Goal: Information Seeking & Learning: Learn about a topic

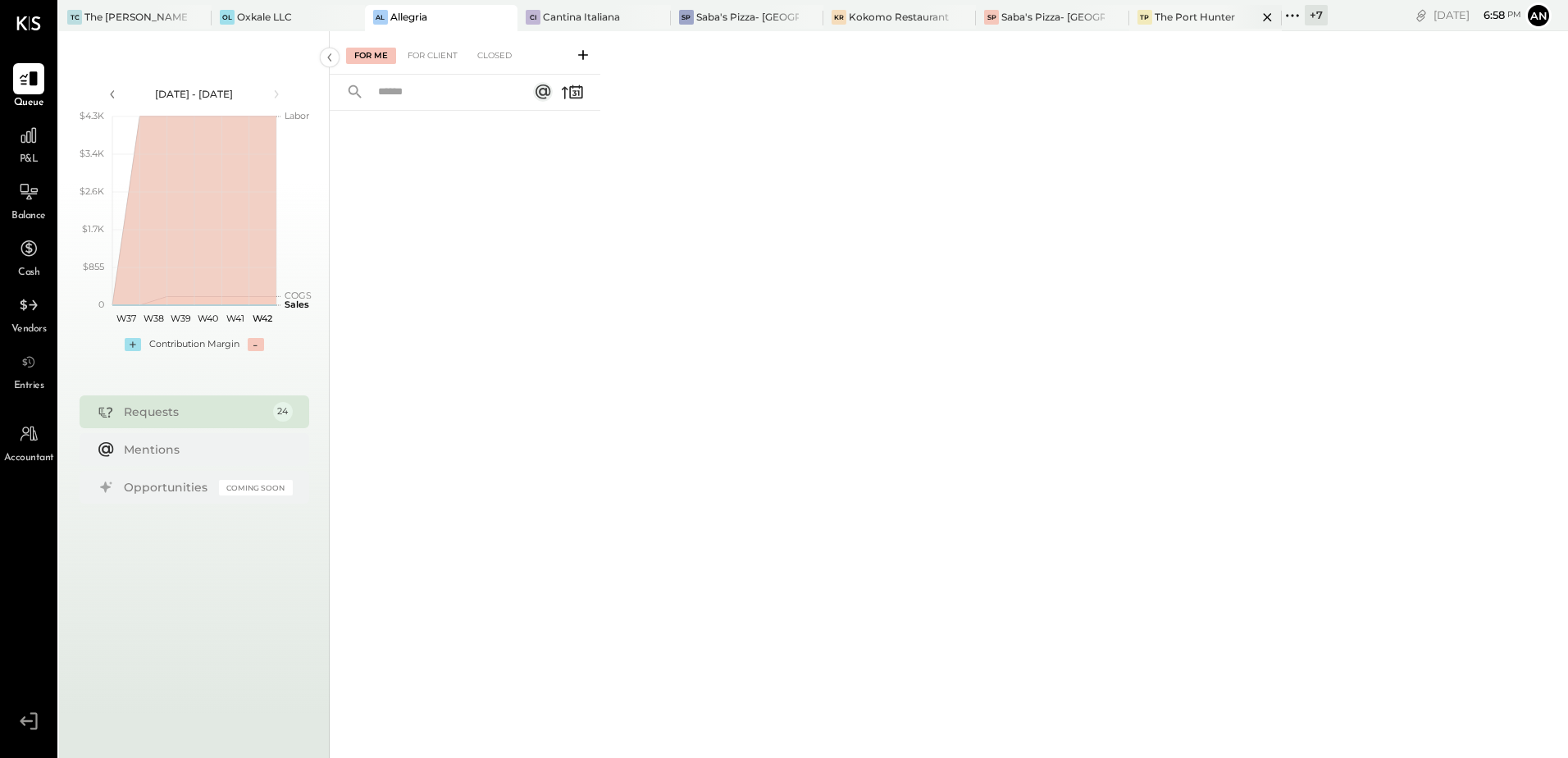
click at [1163, 16] on div "The Port Hunter" at bounding box center [1194, 16] width 80 height 14
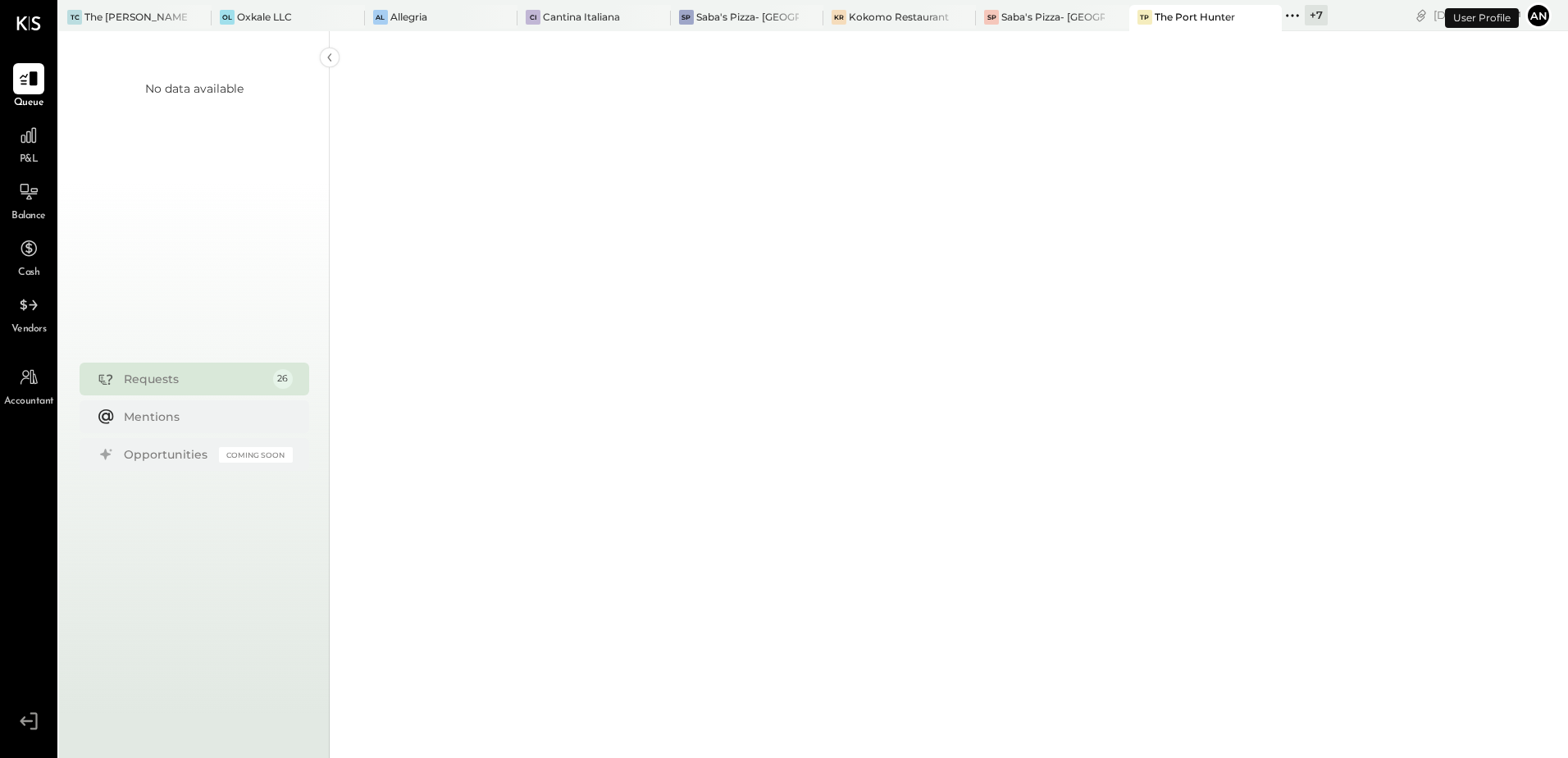
click at [26, 152] on div "P&L" at bounding box center [29, 143] width 32 height 48
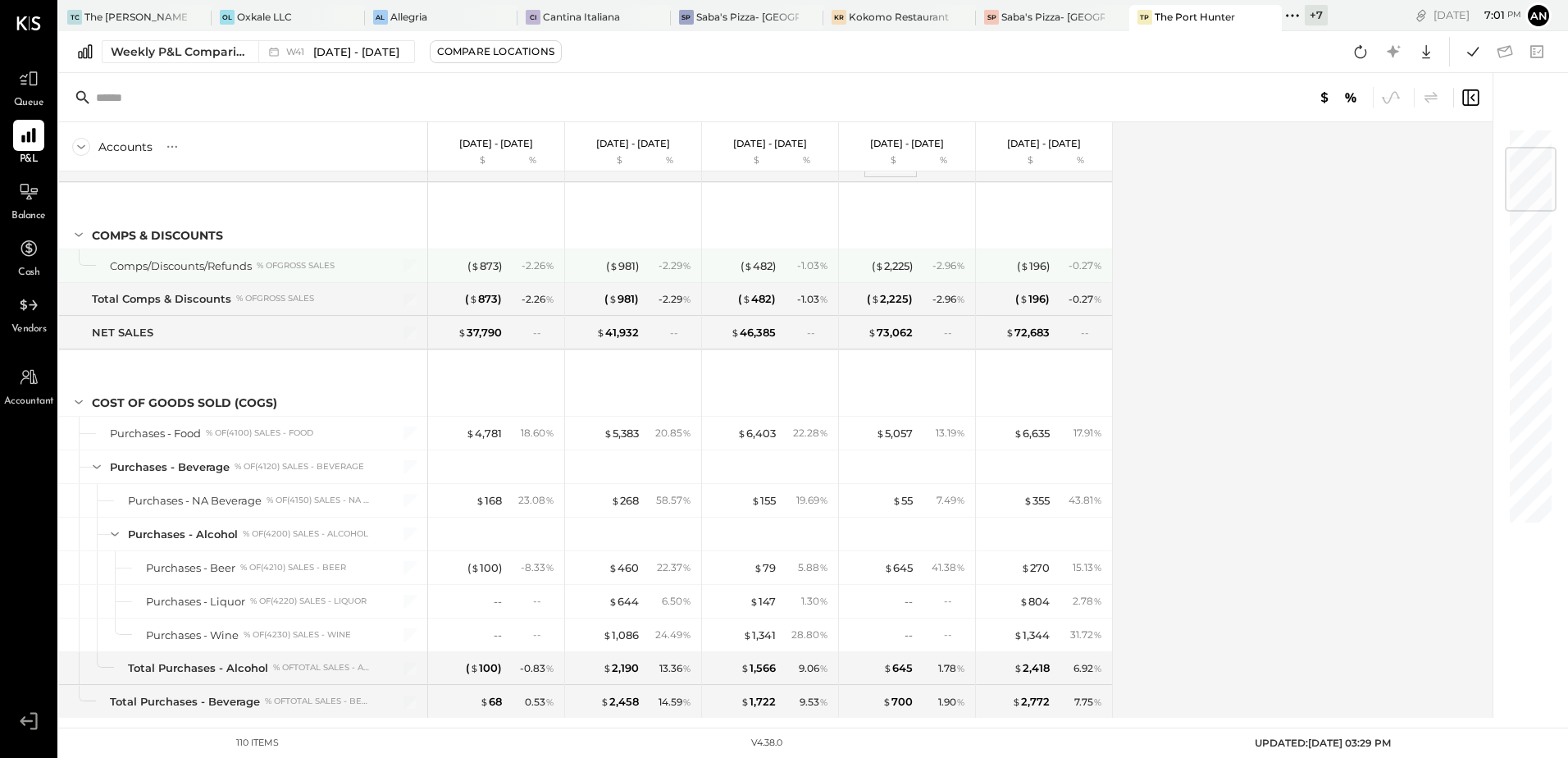
scroll to position [164, 0]
